Goal: Task Accomplishment & Management: Book appointment/travel/reservation

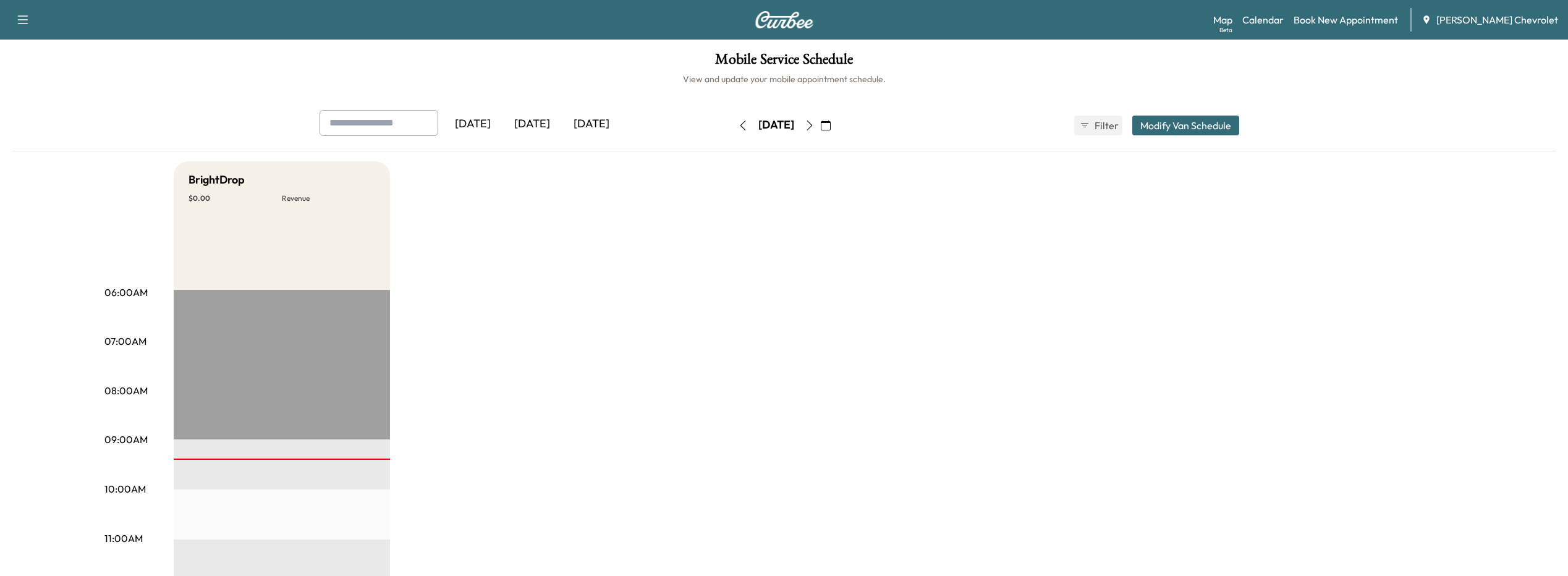
click at [528, 123] on div "[DATE]" at bounding box center [532, 124] width 60 height 28
click at [1353, 20] on link "Book New Appointment" at bounding box center [1345, 19] width 105 height 15
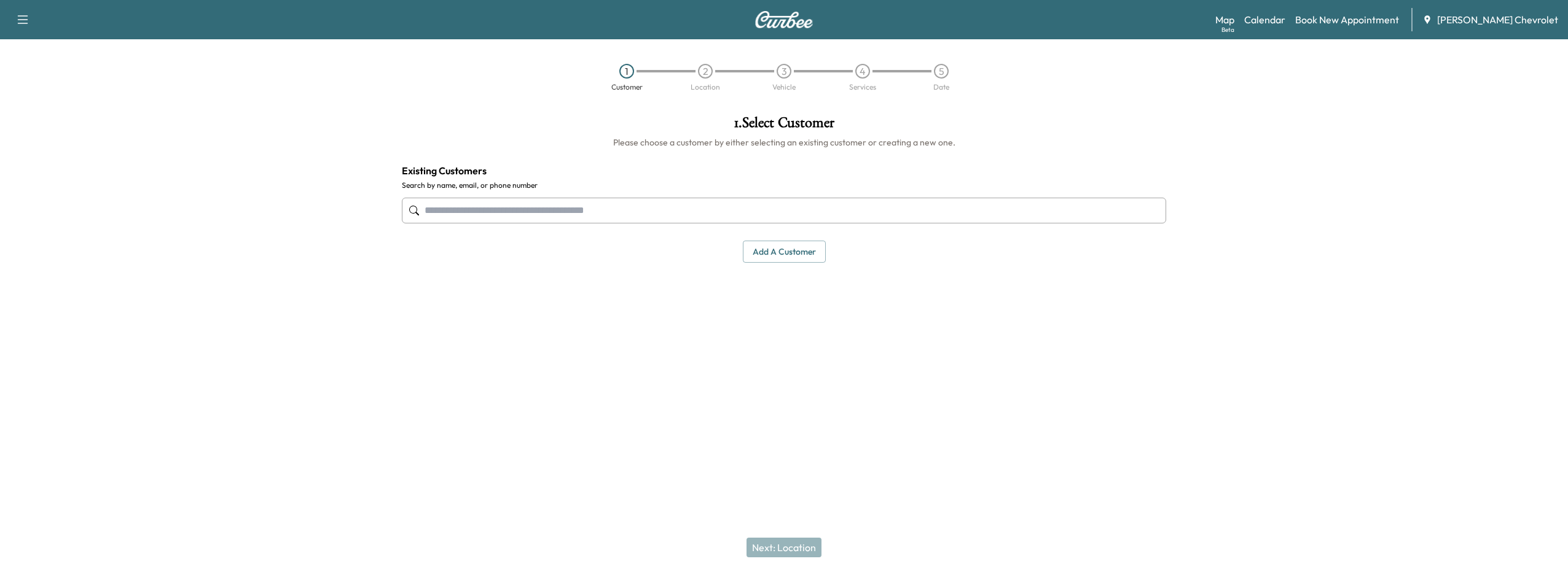
click at [536, 210] on input "text" at bounding box center [783, 210] width 764 height 25
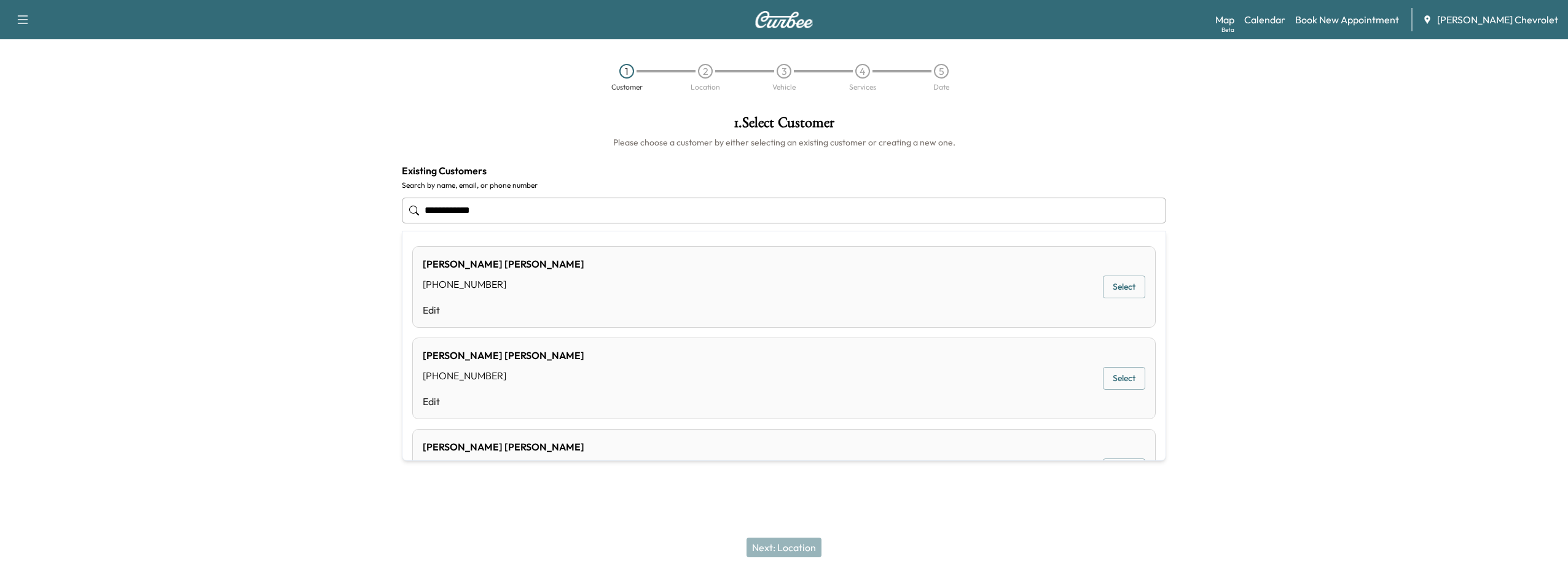
click at [491, 210] on input "**********" at bounding box center [783, 210] width 764 height 25
click at [444, 207] on input "**********" at bounding box center [783, 210] width 764 height 25
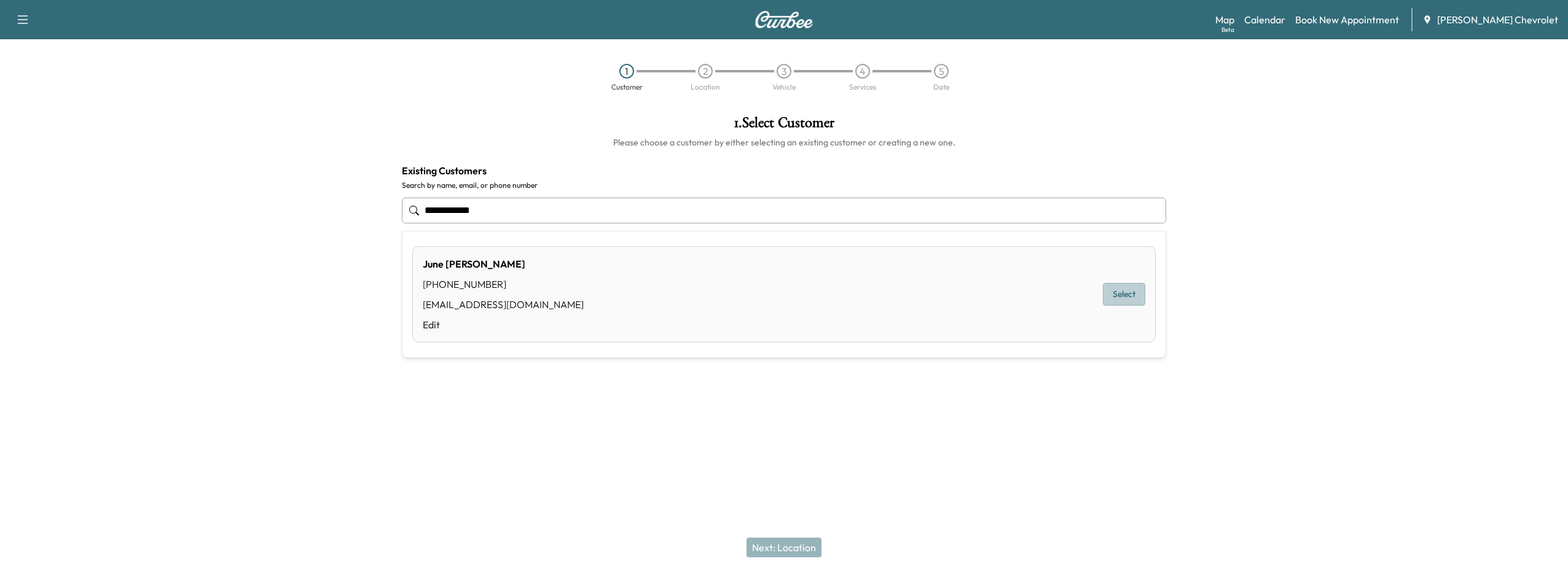
click at [1114, 295] on button "Select" at bounding box center [1124, 294] width 43 height 23
type input "**********"
click at [780, 544] on button "Next: Location" at bounding box center [783, 547] width 75 height 20
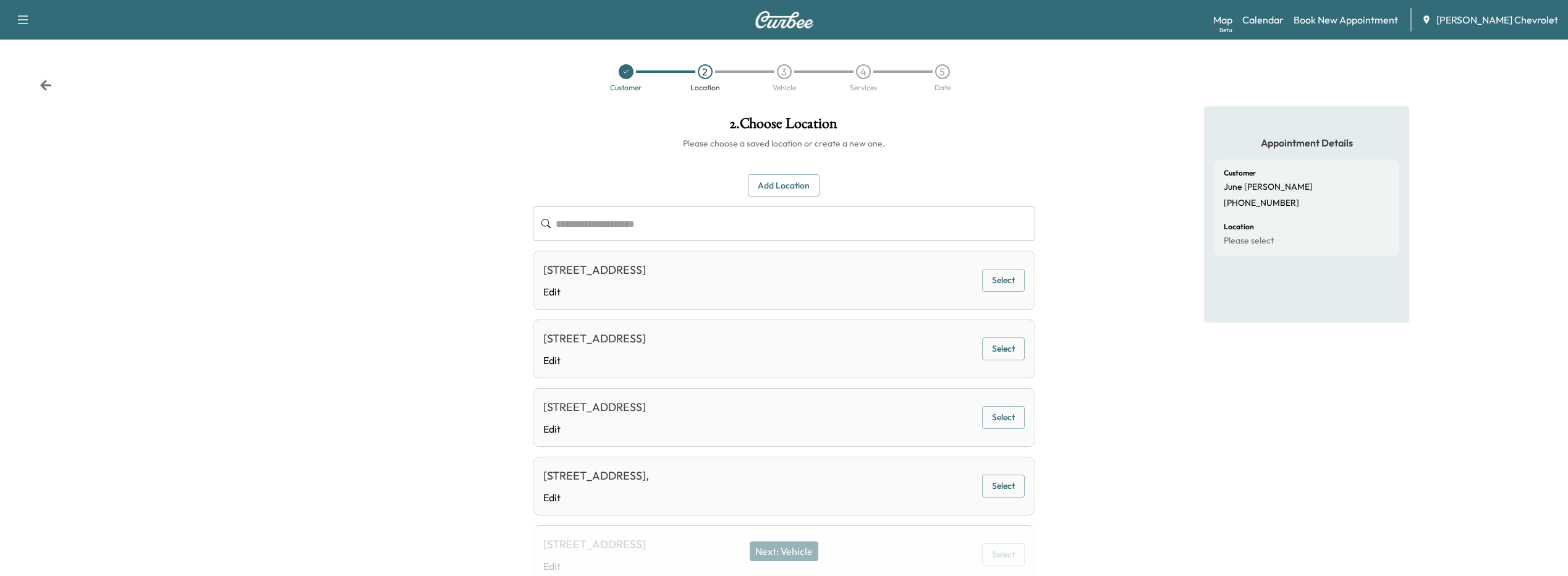
click at [1013, 277] on button "Select" at bounding box center [1004, 280] width 43 height 23
click at [792, 555] on button "Next: Vehicle" at bounding box center [784, 551] width 69 height 20
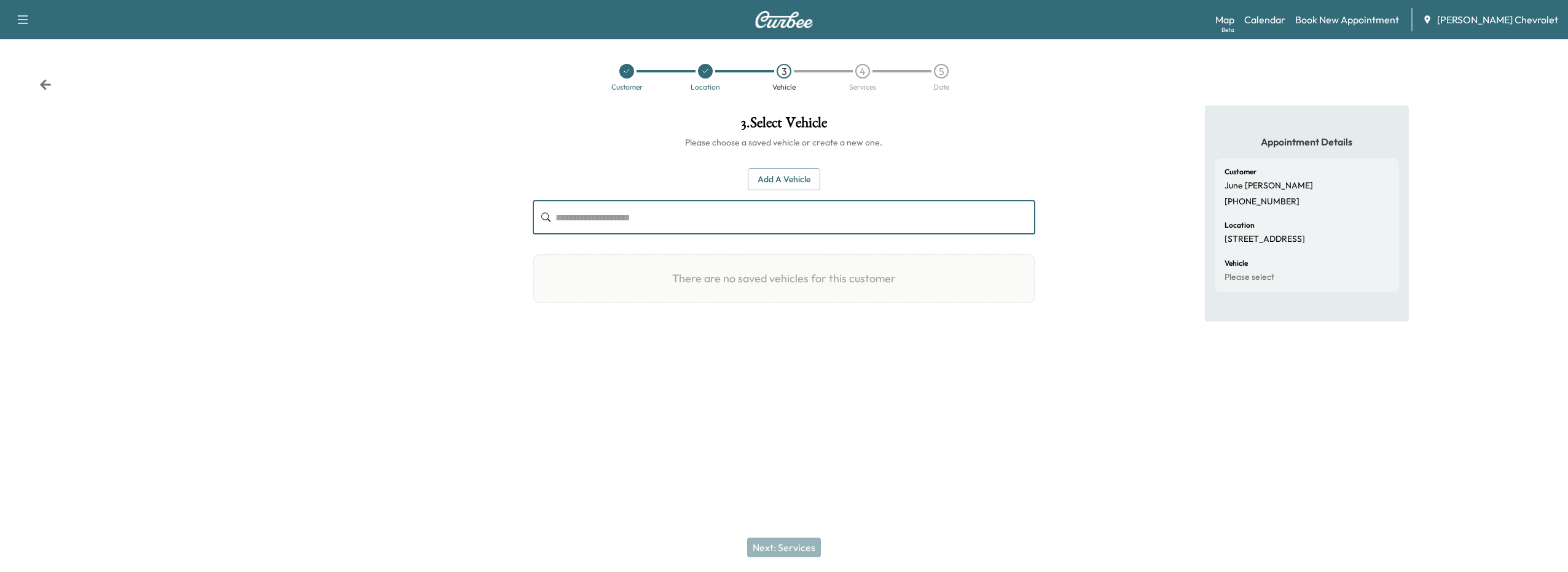
click at [707, 219] on input "text" at bounding box center [795, 218] width 479 height 34
type input "*"
click at [790, 171] on button "Add a Vehicle" at bounding box center [783, 179] width 72 height 23
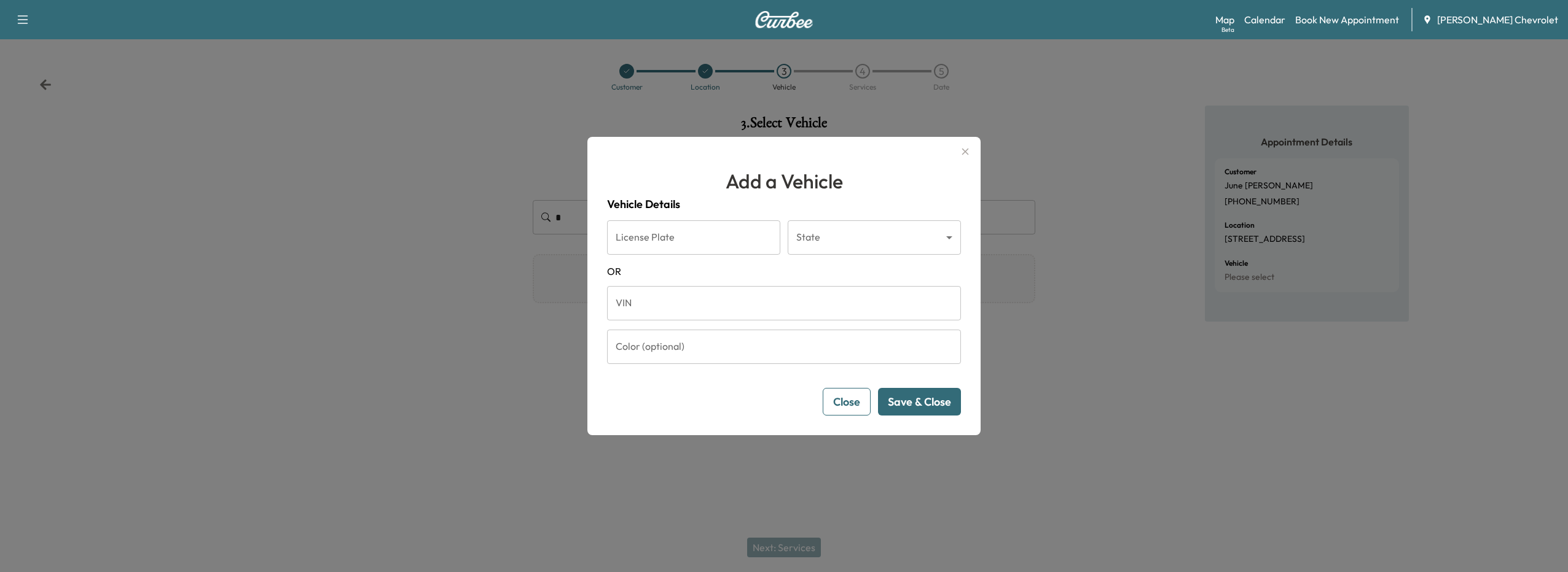
click at [823, 401] on button "Close" at bounding box center [847, 402] width 48 height 28
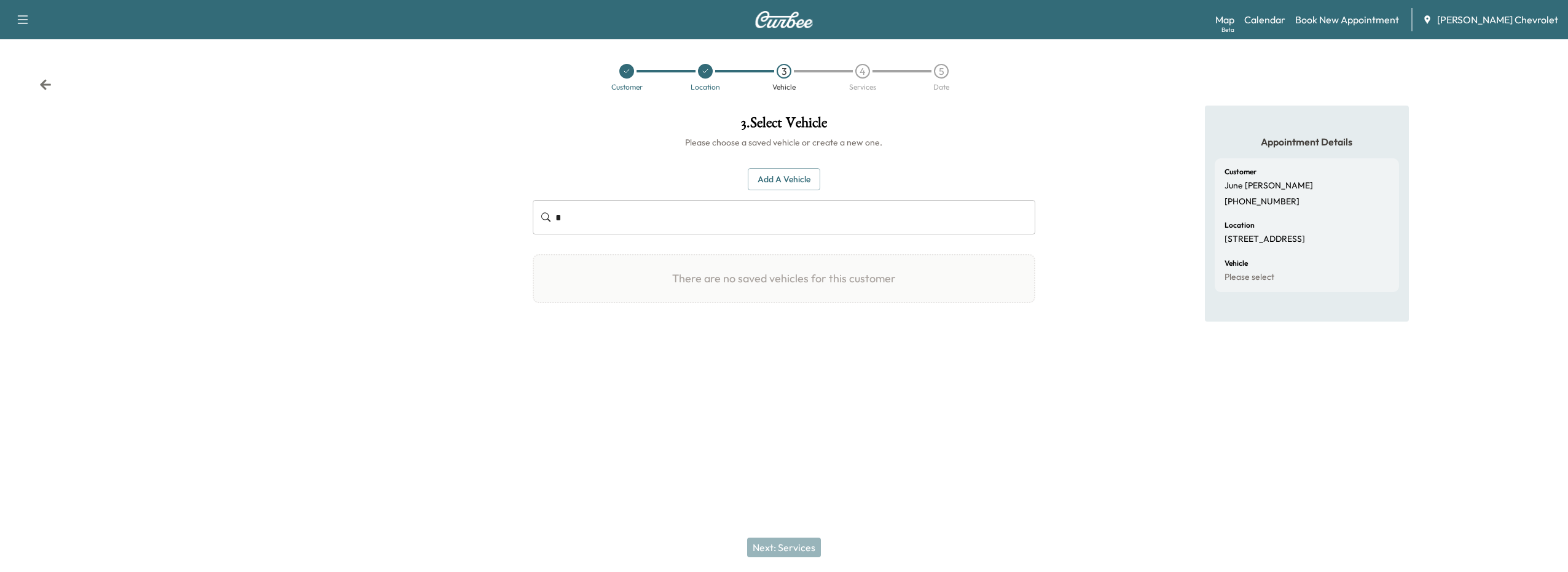
click at [581, 219] on input "*" at bounding box center [795, 218] width 479 height 34
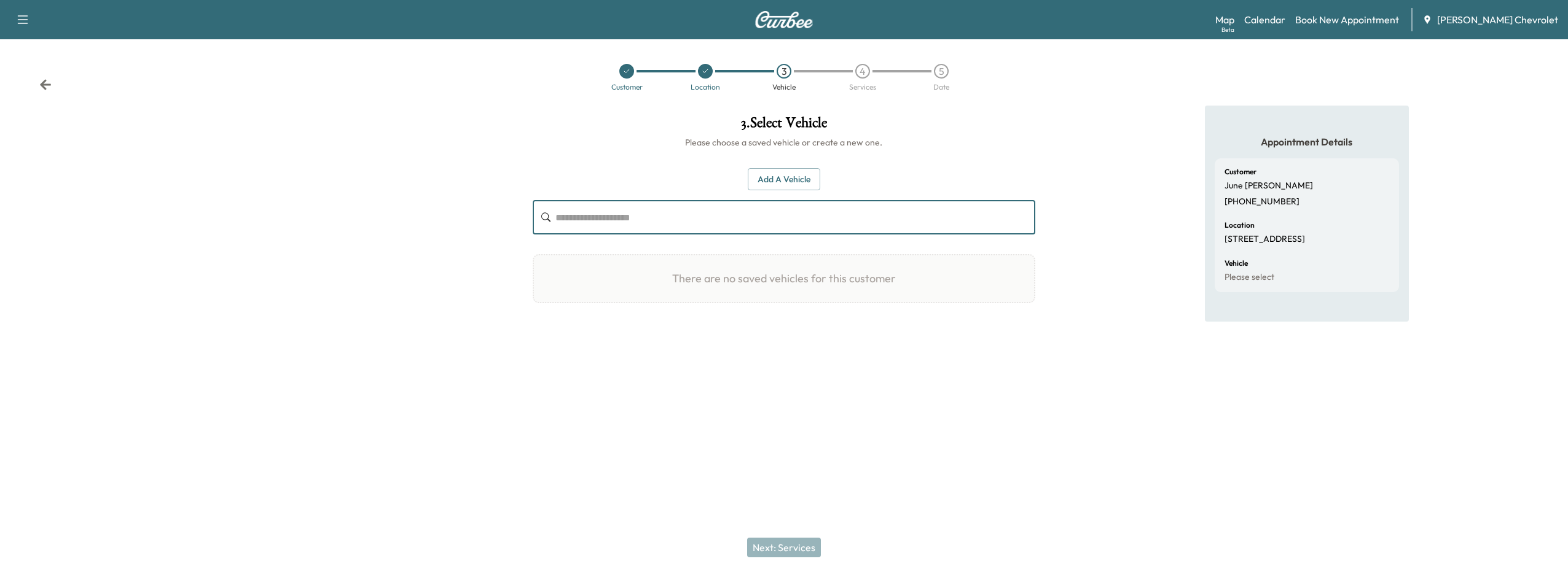
click at [808, 179] on button "Add a Vehicle" at bounding box center [783, 179] width 72 height 23
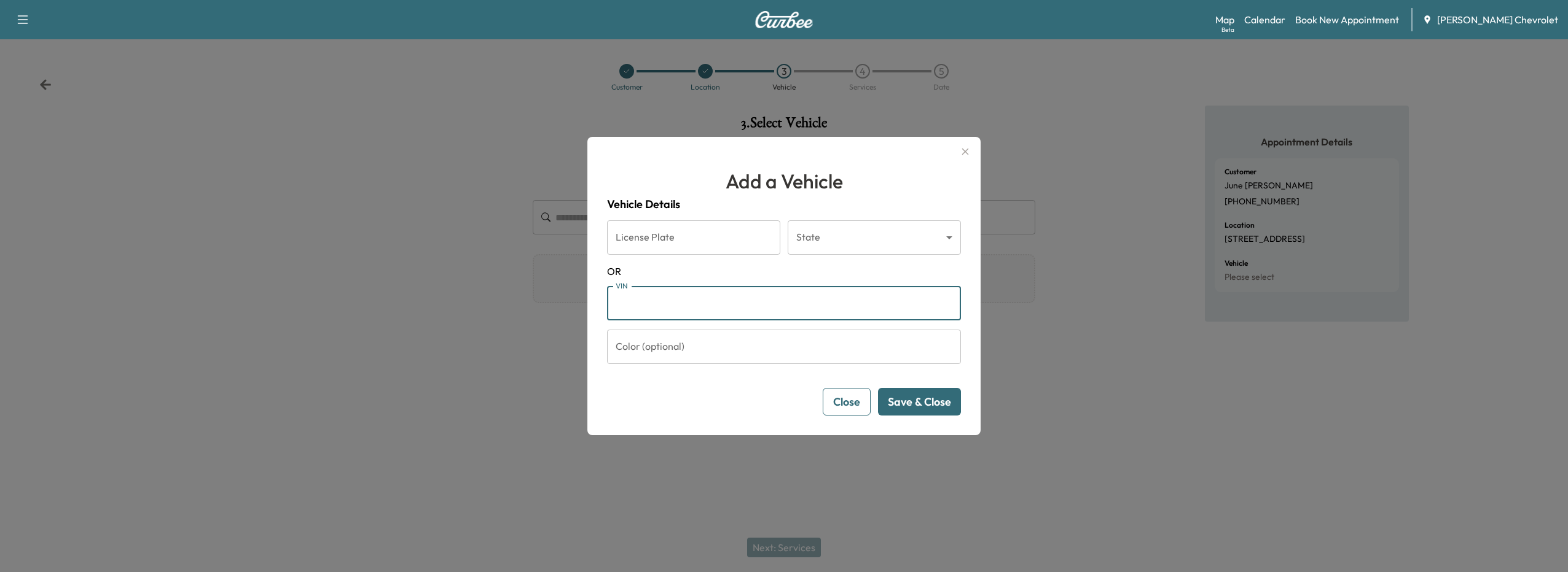
paste input "**********"
type input "**********"
click at [930, 399] on button "Save & Close" at bounding box center [919, 402] width 83 height 28
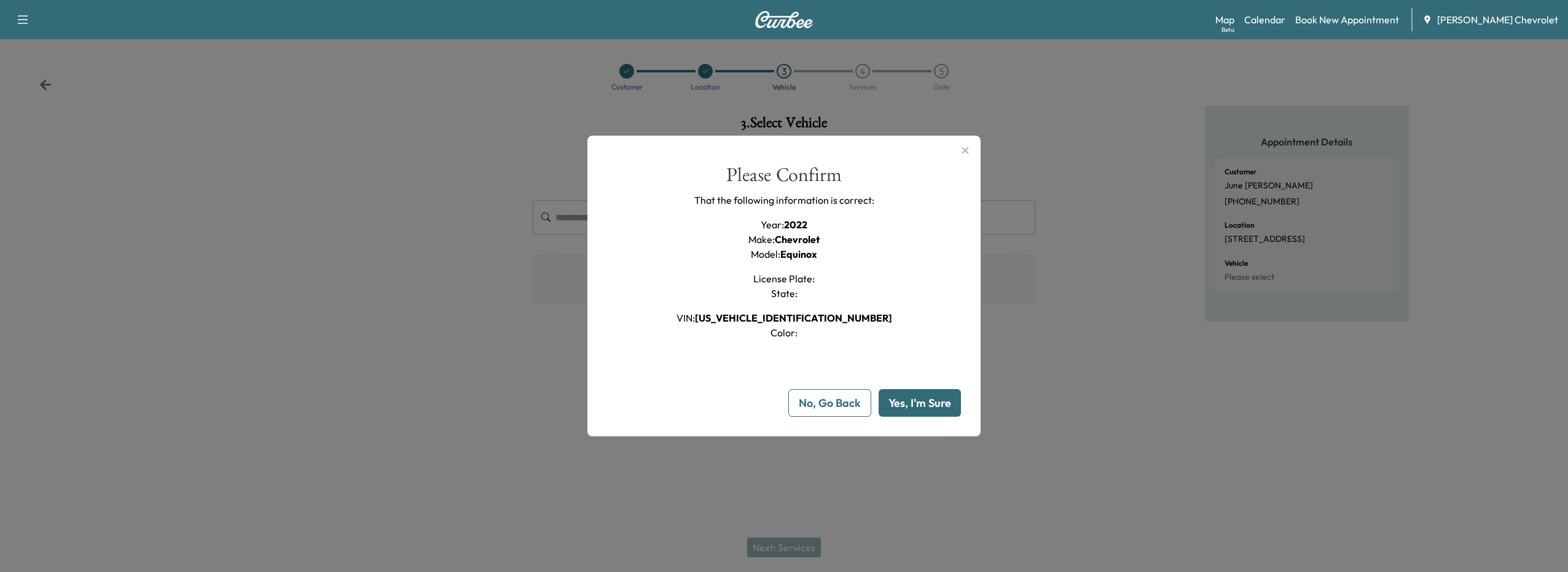
click at [913, 410] on button "Yes, I'm Sure" at bounding box center [919, 403] width 82 height 28
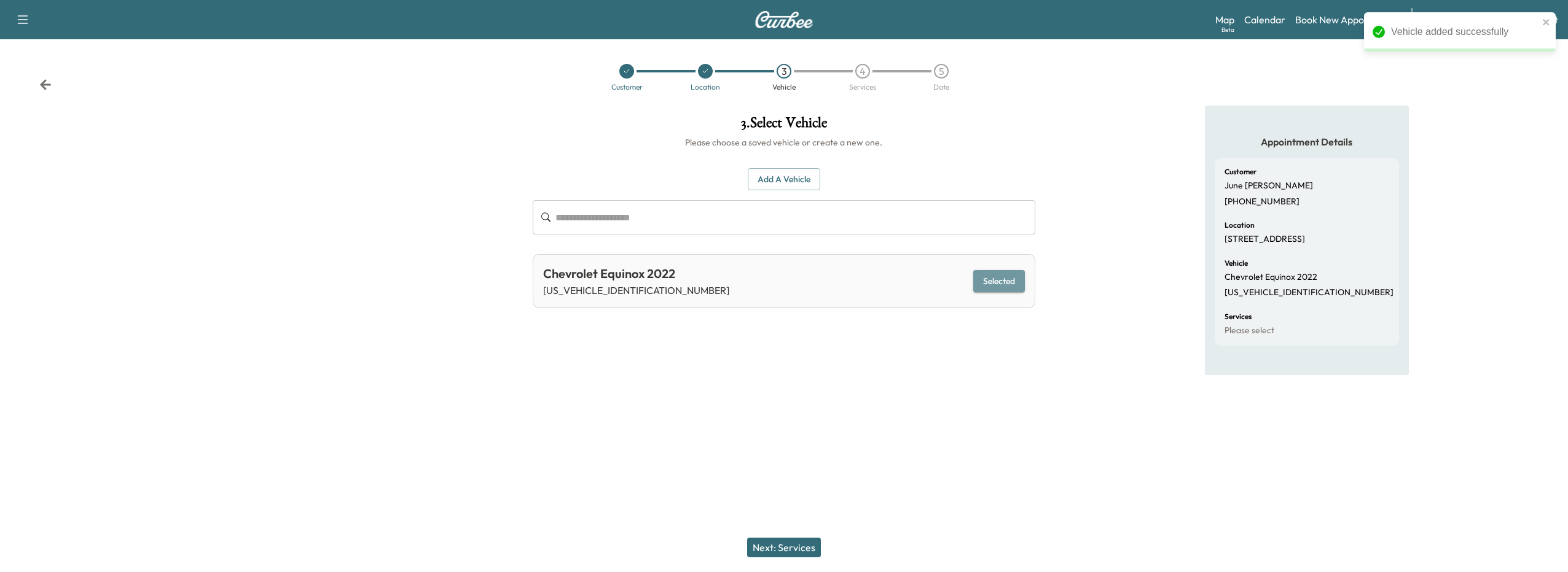
click at [993, 284] on button "Selected" at bounding box center [998, 281] width 52 height 23
click at [788, 547] on button "Next: Services" at bounding box center [783, 547] width 74 height 20
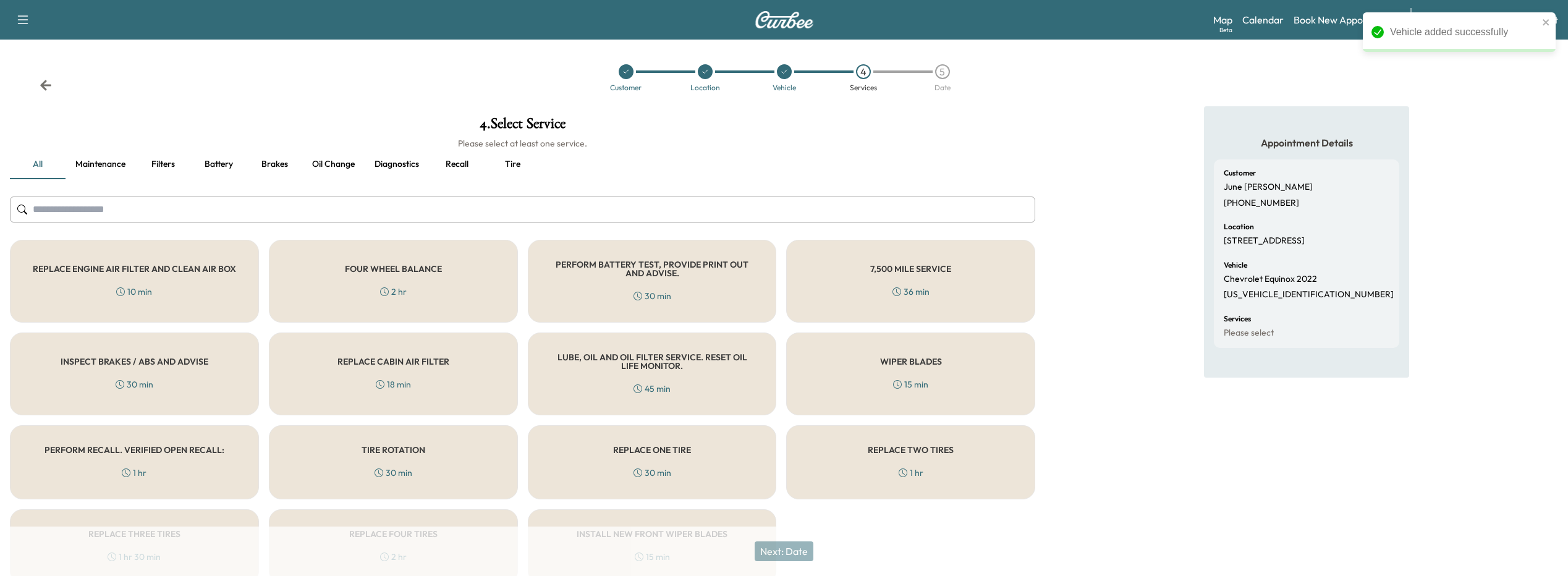
click at [168, 214] on input "text" at bounding box center [522, 209] width 1025 height 26
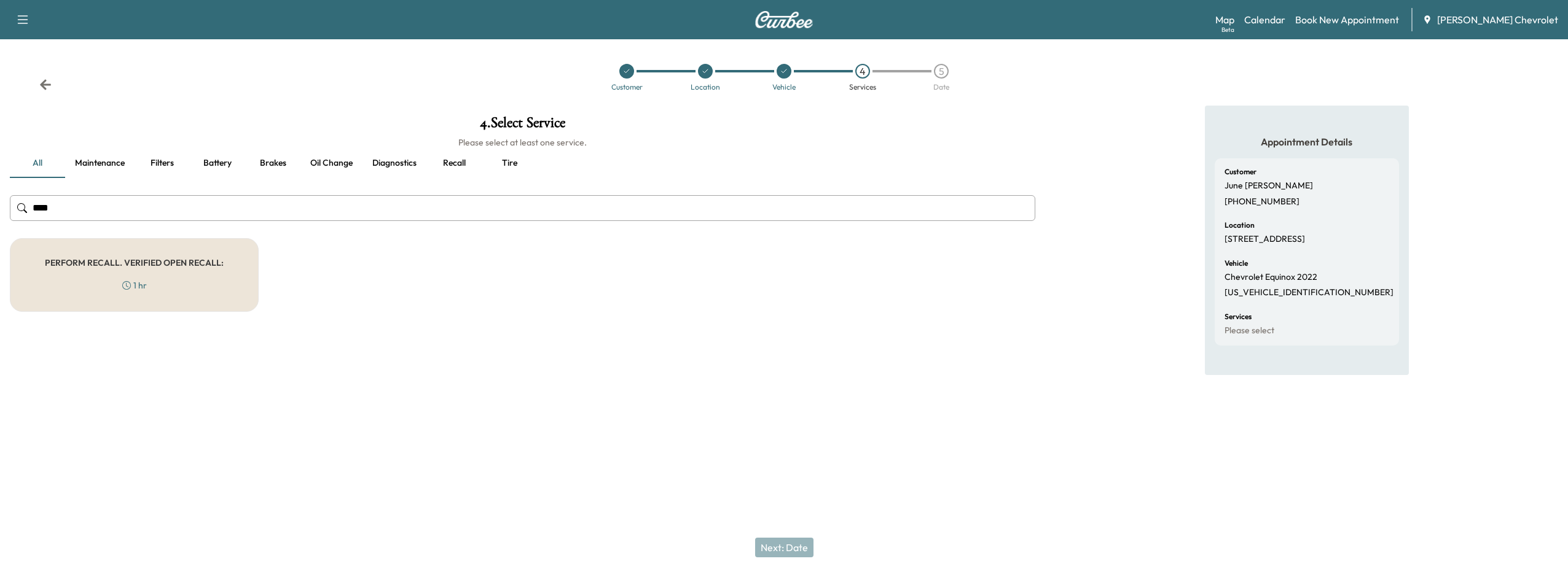
type input "****"
click at [138, 261] on h5 "PERFORM RECALL. VERIFIED OPEN RECALL:" at bounding box center [134, 262] width 178 height 8
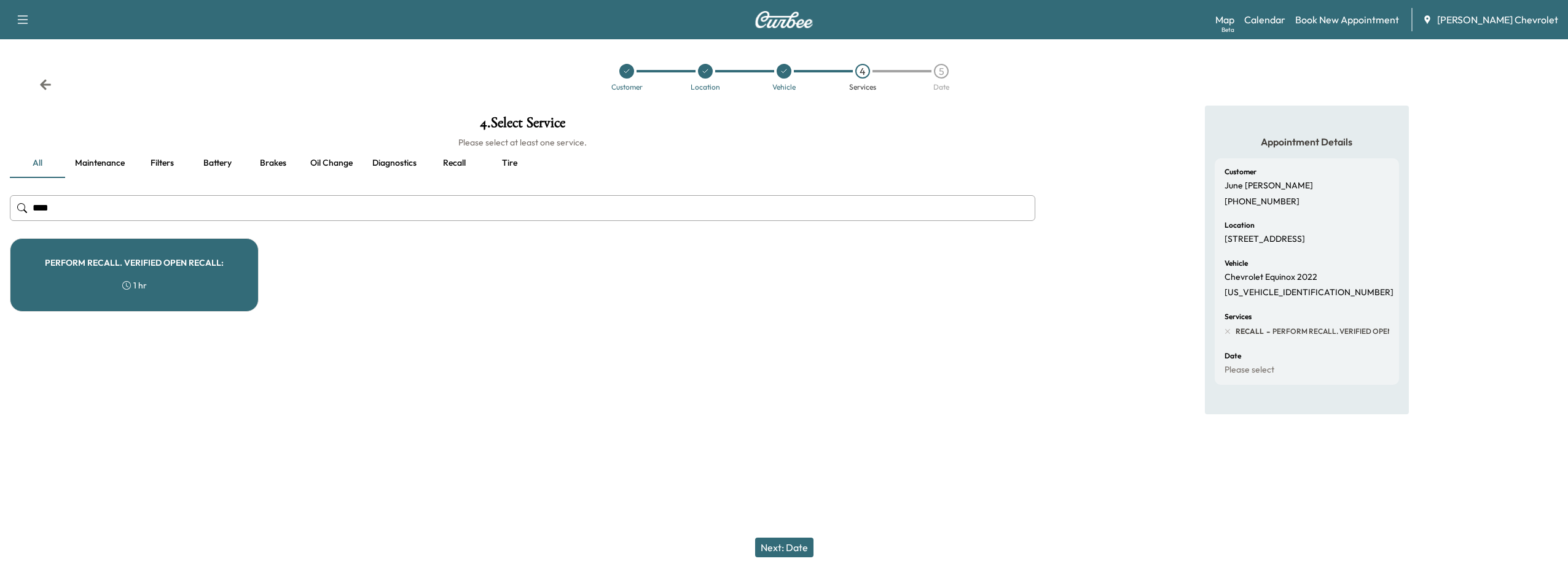
click at [791, 550] on button "Next: Date" at bounding box center [784, 547] width 59 height 20
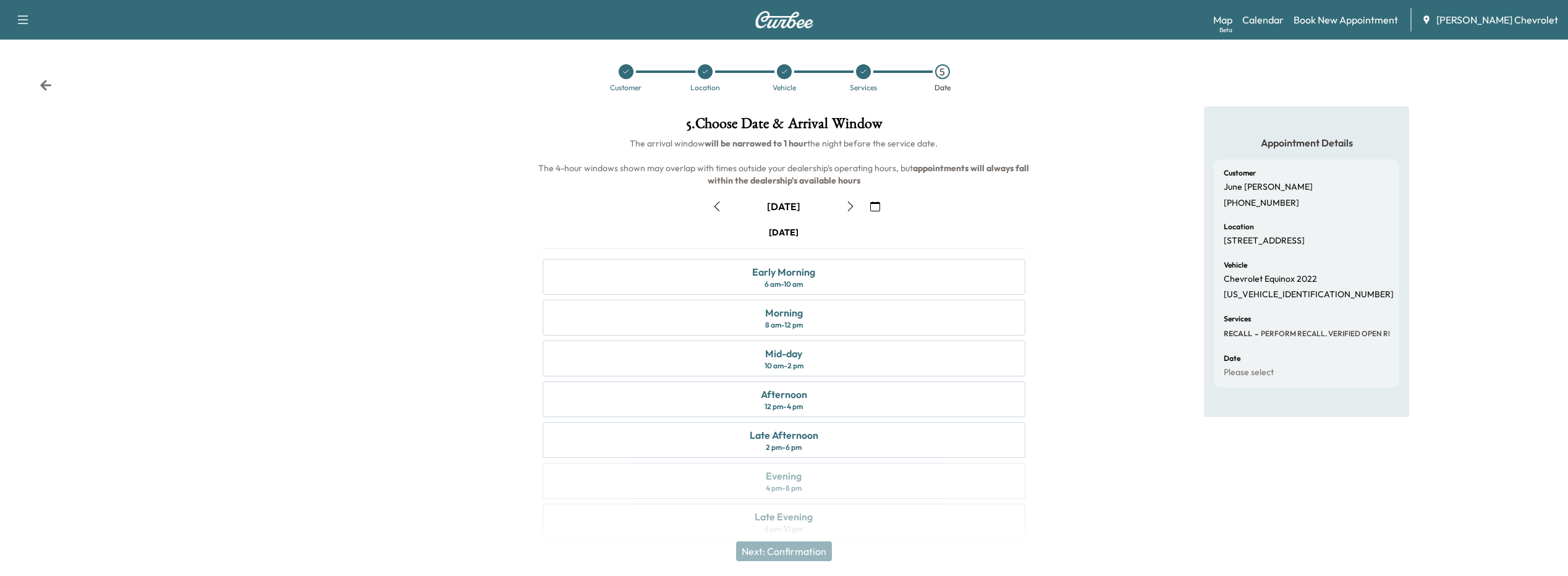
click at [877, 208] on icon "button" at bounding box center [876, 207] width 10 height 10
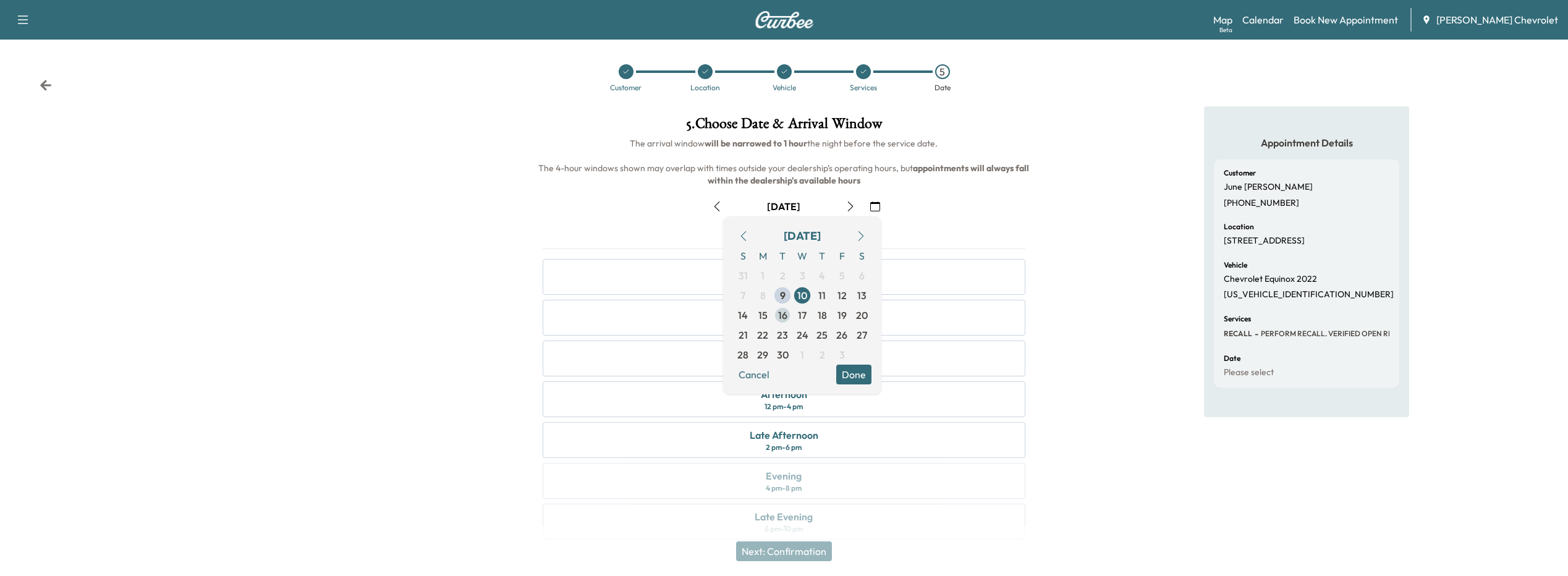
click at [776, 317] on span "16" at bounding box center [783, 315] width 20 height 20
click at [848, 369] on button "Done" at bounding box center [853, 374] width 35 height 20
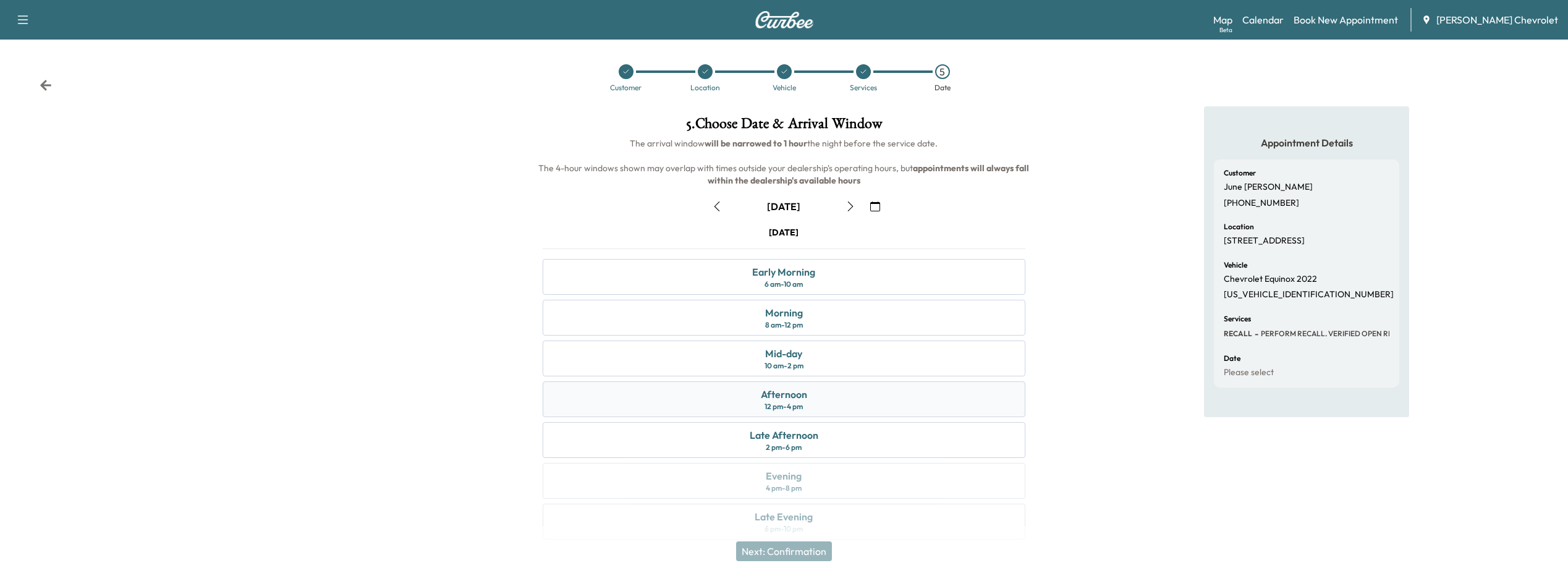
click at [792, 390] on div "Afternoon" at bounding box center [784, 394] width 46 height 15
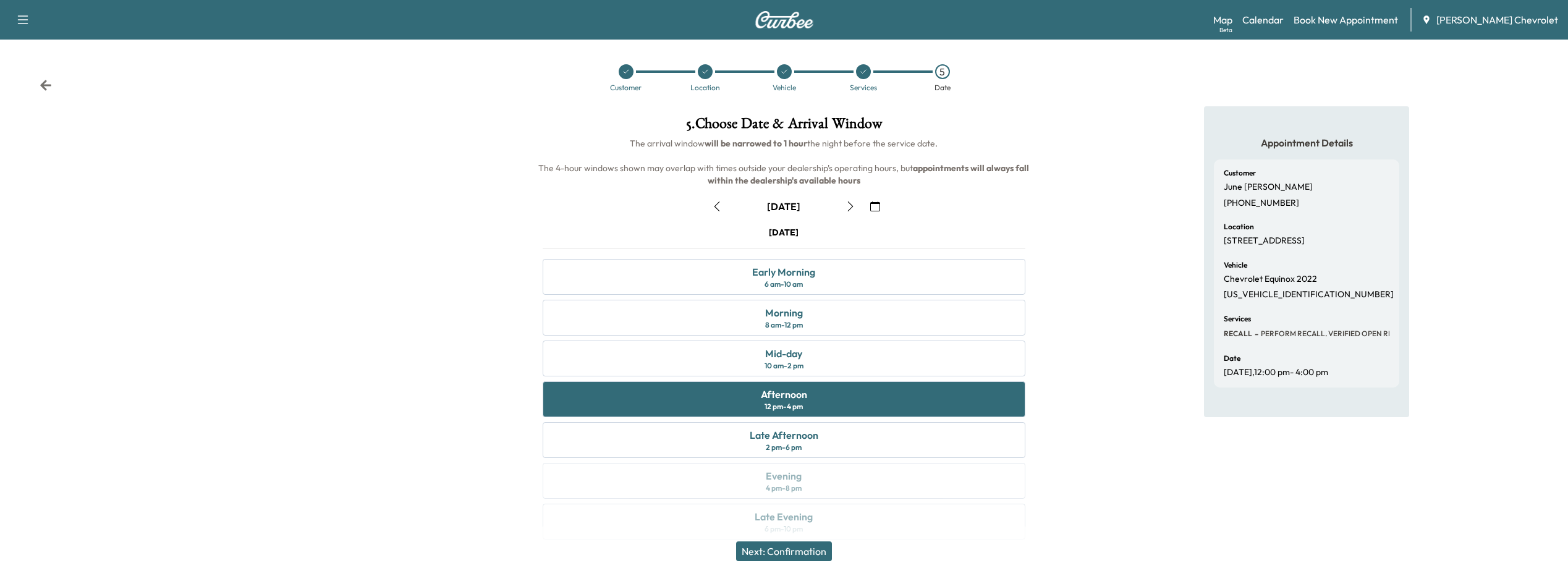
click at [790, 548] on button "Next: Confirmation" at bounding box center [784, 551] width 96 height 20
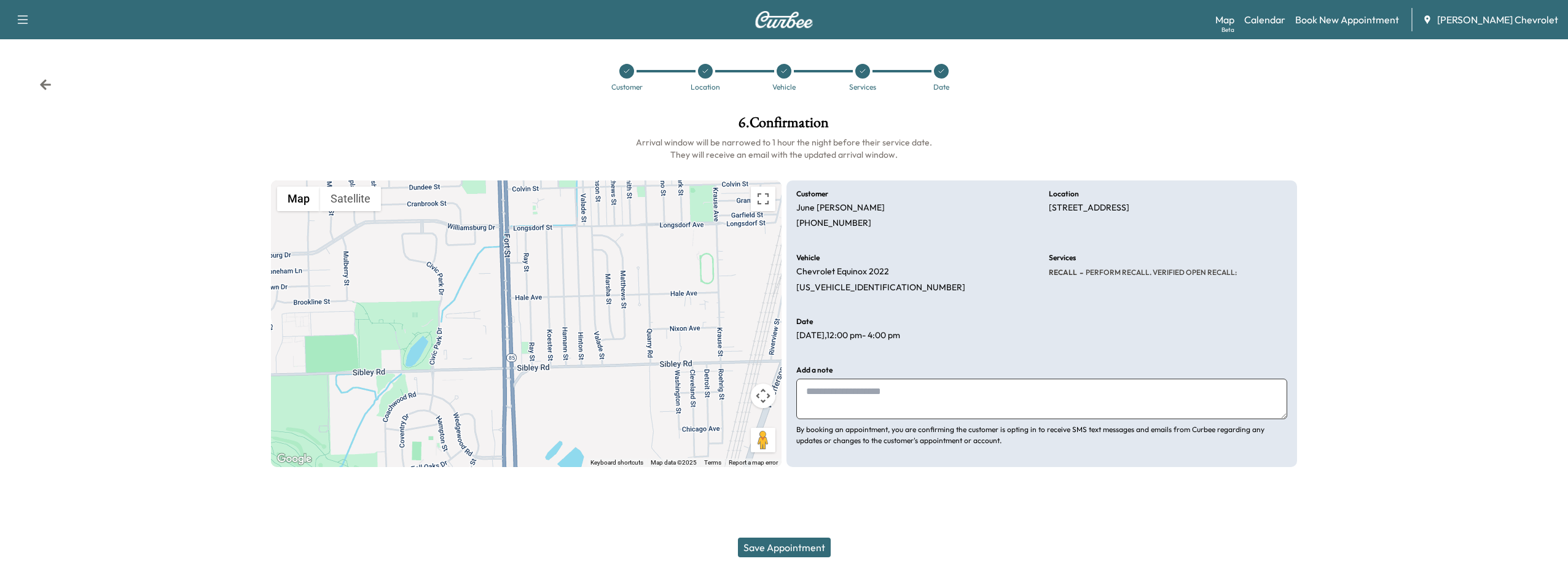
click at [778, 541] on button "Save Appointment" at bounding box center [784, 547] width 93 height 20
